Goal: Task Accomplishment & Management: Complete application form

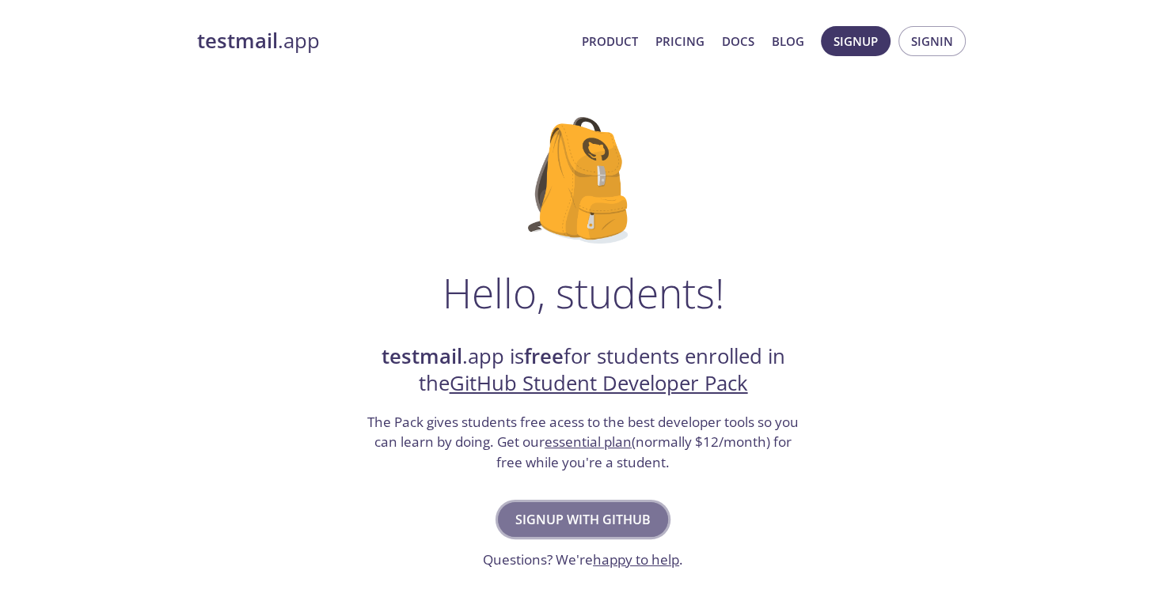
click at [582, 514] on span "Signup with GitHub" at bounding box center [582, 520] width 135 height 22
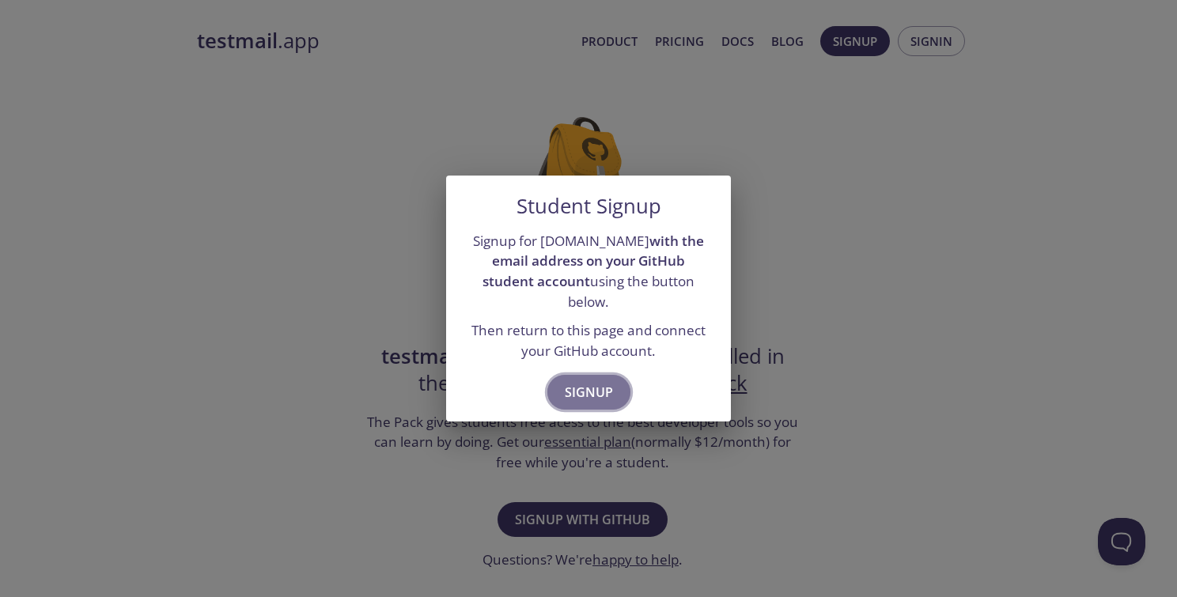
click at [596, 381] on span "Signup" at bounding box center [589, 392] width 48 height 22
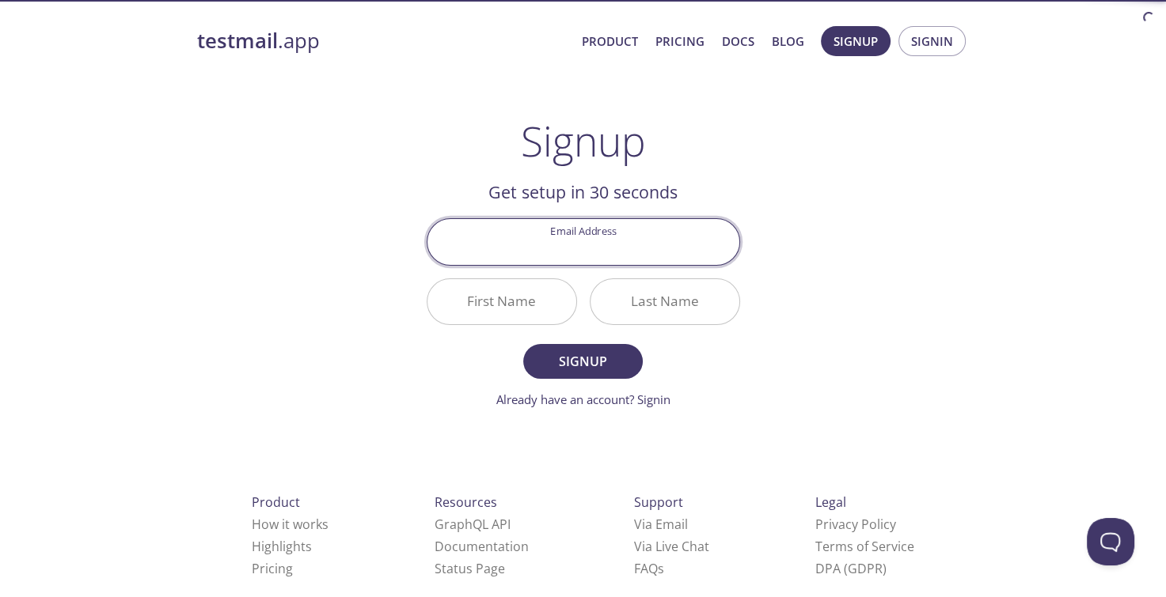
scroll to position [25, 0]
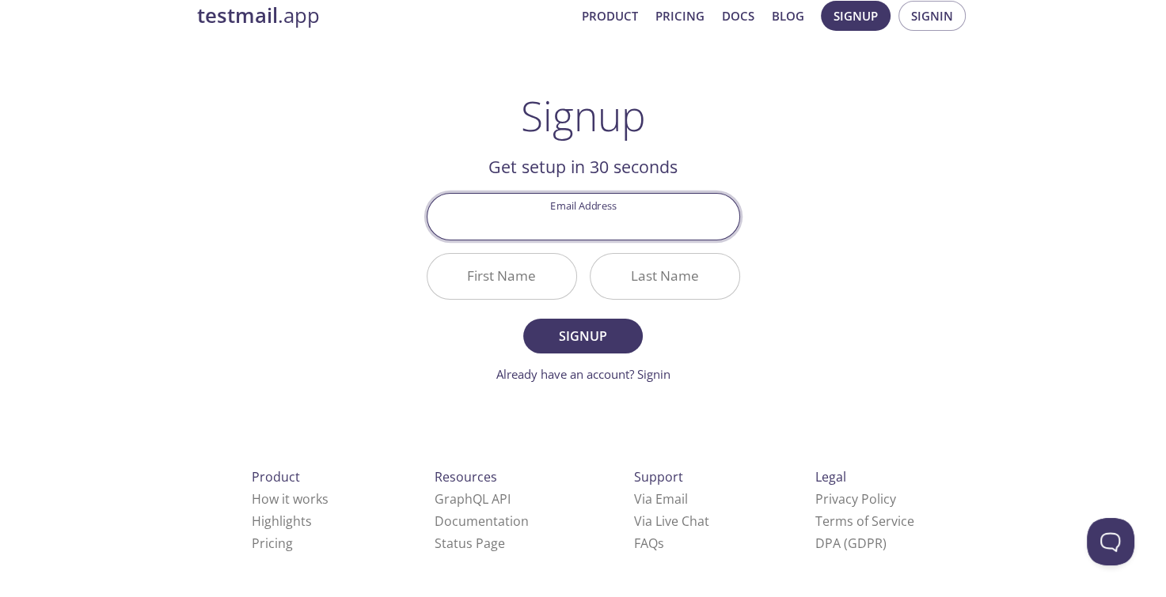
click at [610, 213] on input "Email Address" at bounding box center [583, 216] width 312 height 45
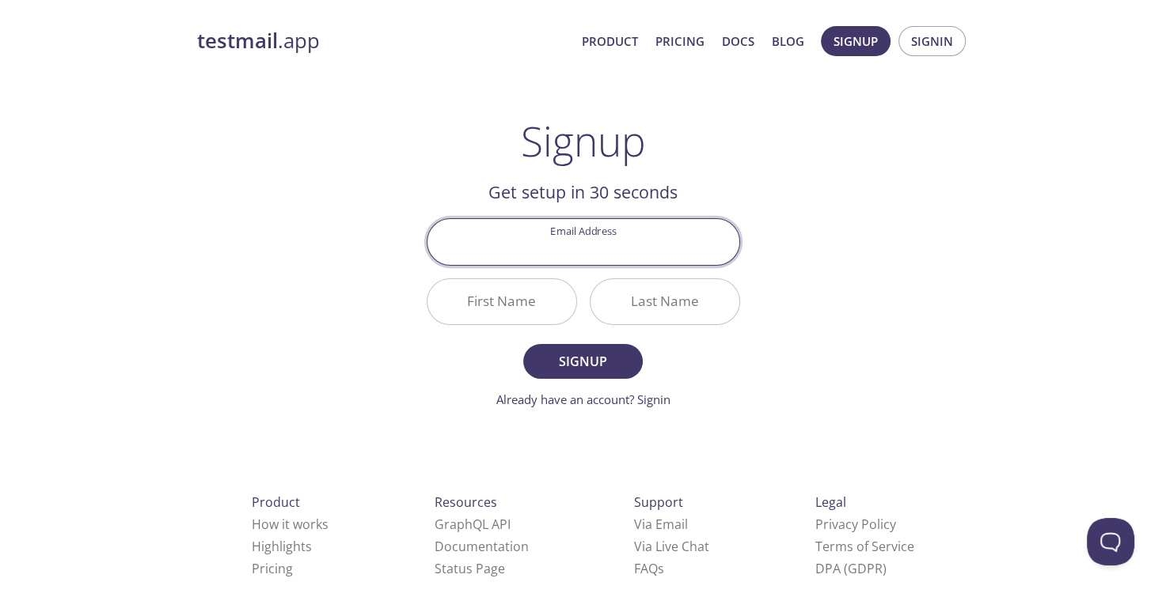
click at [785, 219] on div "testmail .app Product Pricing Docs Blog Signup Signin Signup Get setup in 30 se…" at bounding box center [583, 379] width 810 height 726
click at [572, 237] on input "Email Address" at bounding box center [583, 241] width 312 height 45
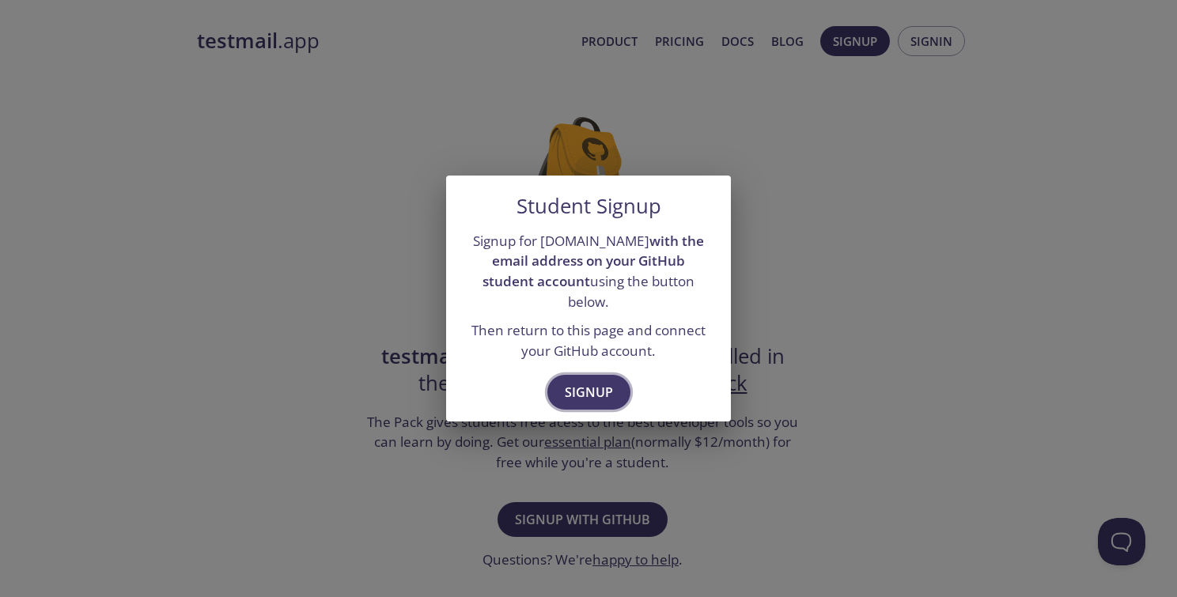
click at [576, 381] on span "Signup" at bounding box center [589, 392] width 48 height 22
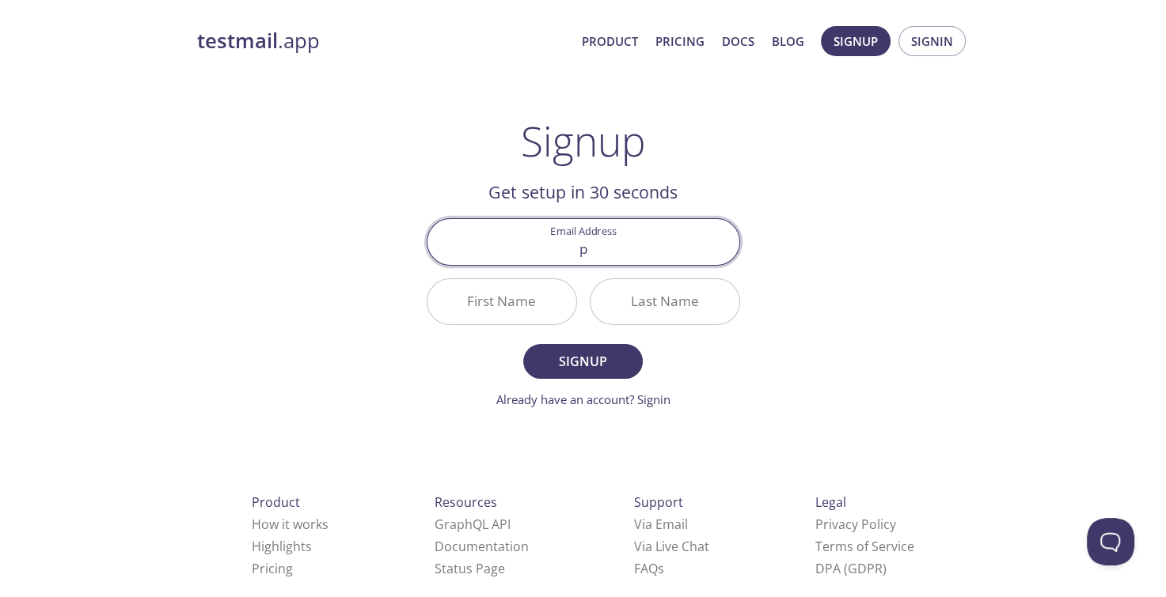
type input "pranjalsingh9304@gmail.com"
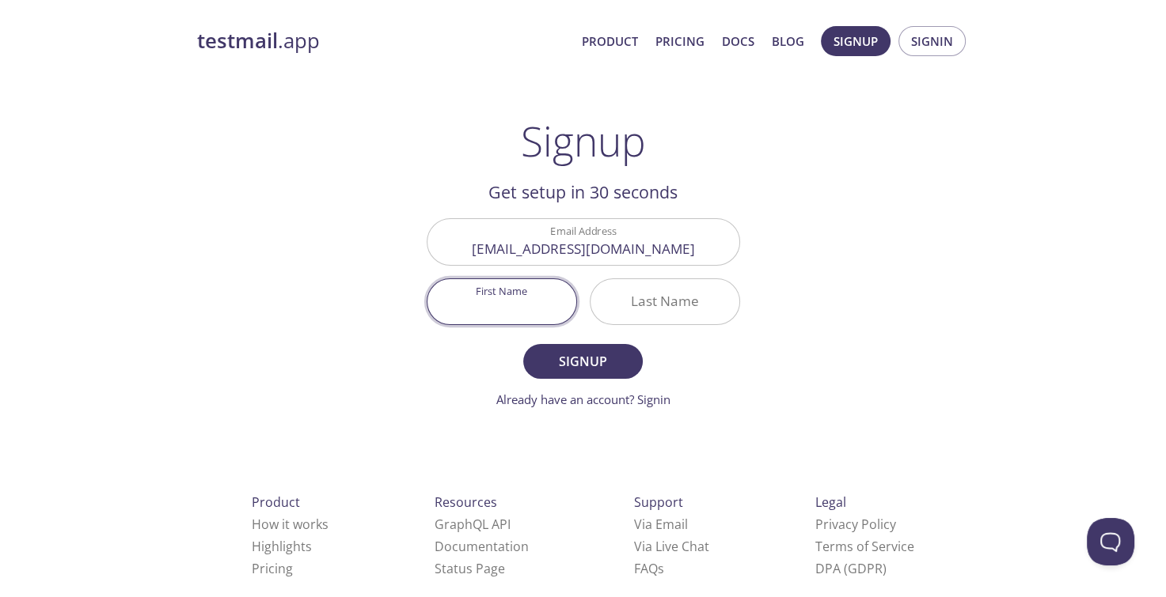
click at [525, 302] on input "First Name" at bounding box center [501, 301] width 149 height 45
type input "Pranjal"
type input "Singh"
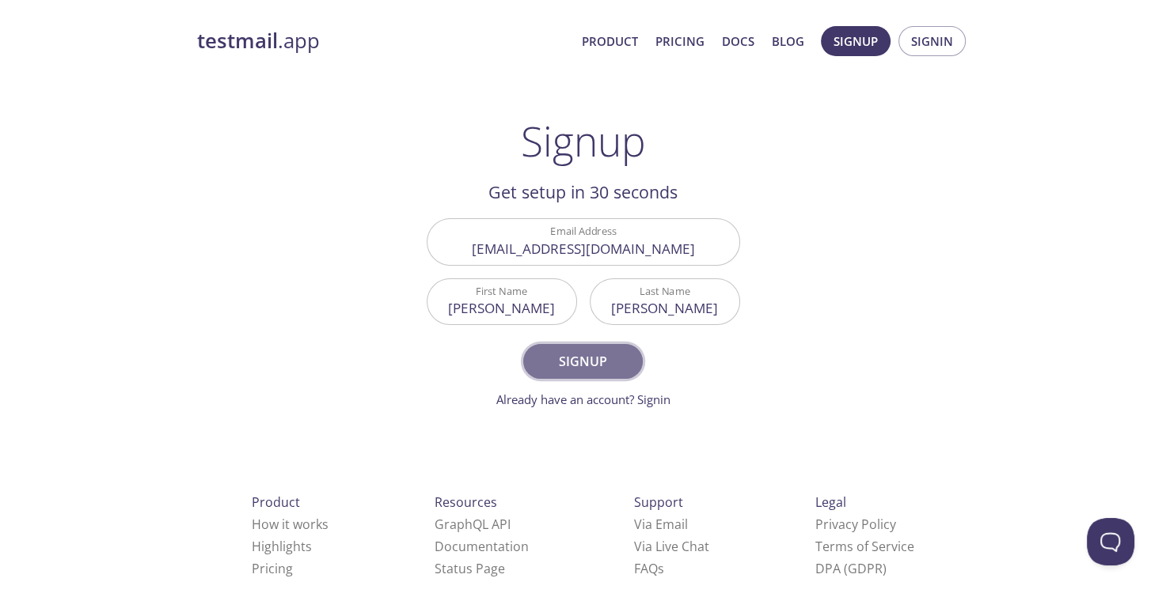
click at [577, 362] on span "Signup" at bounding box center [582, 362] width 84 height 22
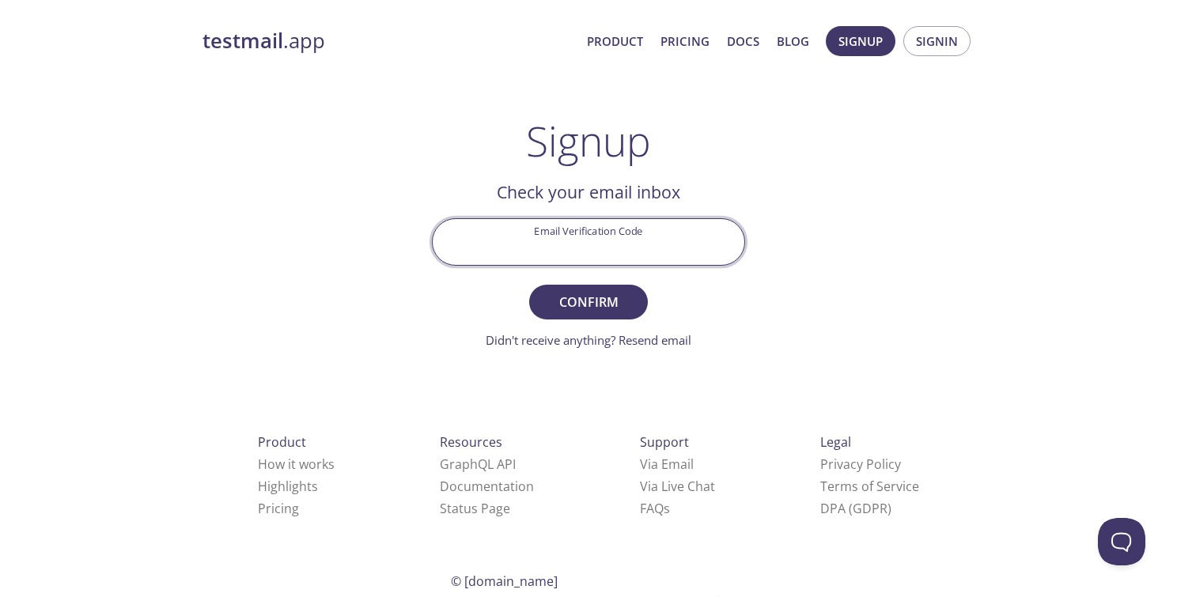
click at [586, 235] on input "Email Verification Code" at bounding box center [589, 241] width 312 height 45
type input "5ZTKJDW"
click at [589, 300] on span "Confirm" at bounding box center [589, 302] width 84 height 22
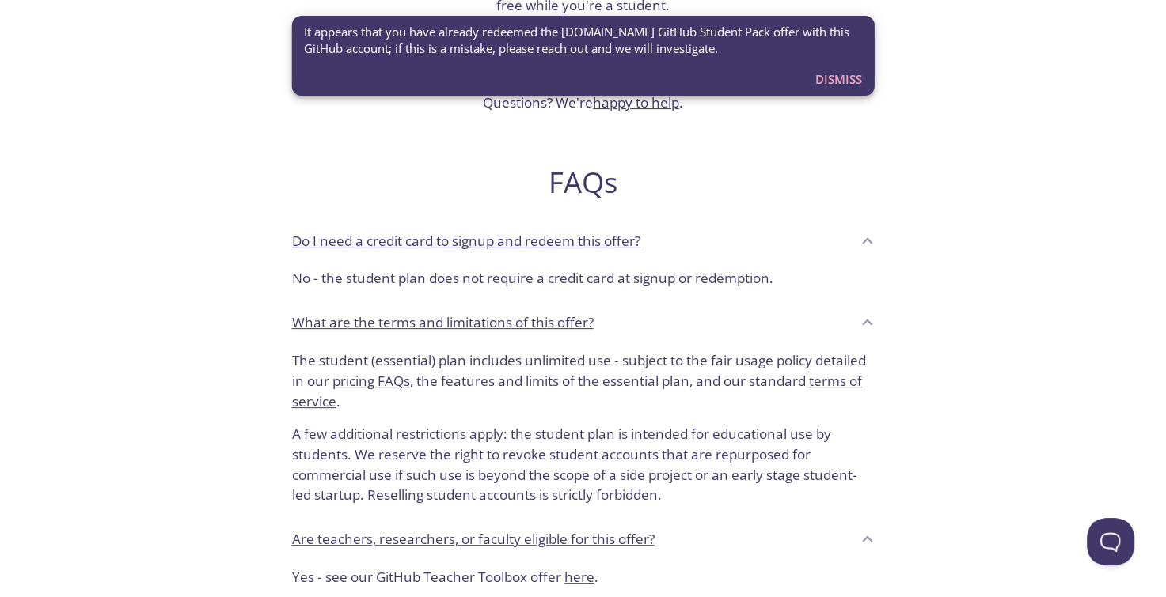
scroll to position [675, 0]
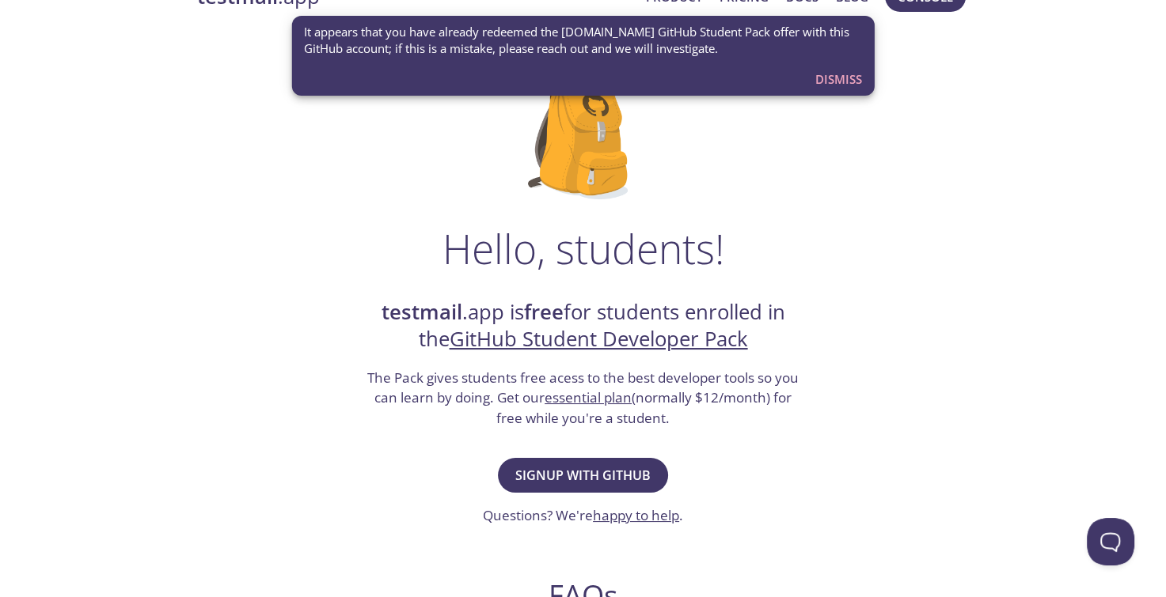
scroll to position [0, 0]
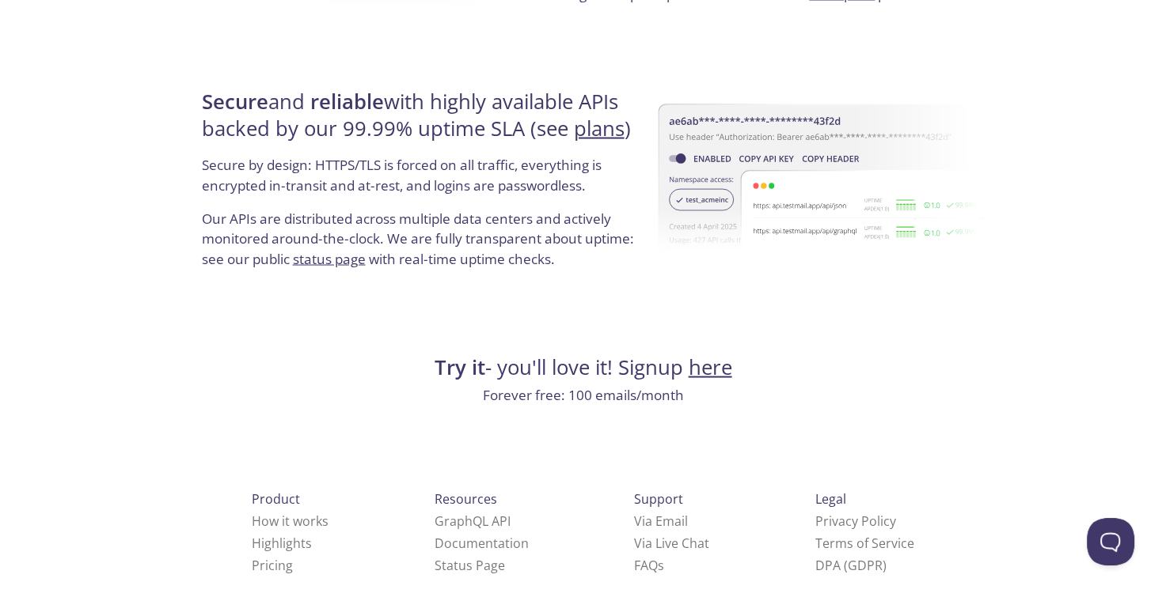
scroll to position [3021, 0]
